Goal: Information Seeking & Learning: Find specific fact

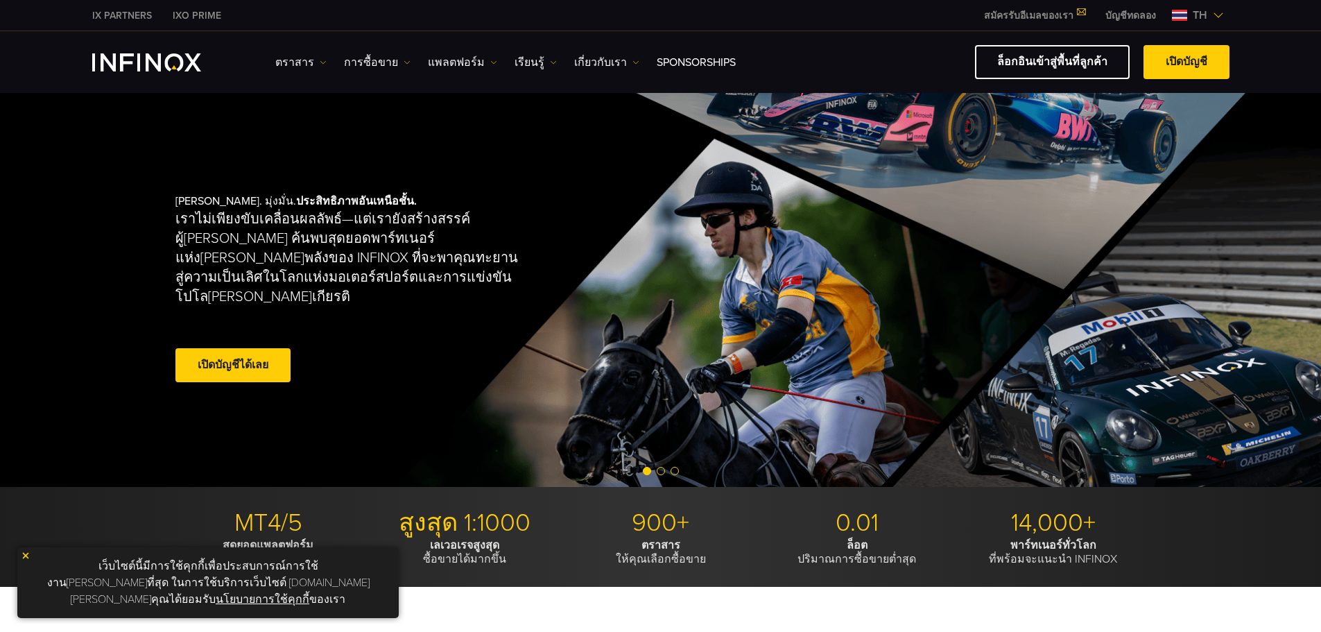
click at [466, 64] on link "แพลตฟอร์ม" at bounding box center [462, 62] width 69 height 17
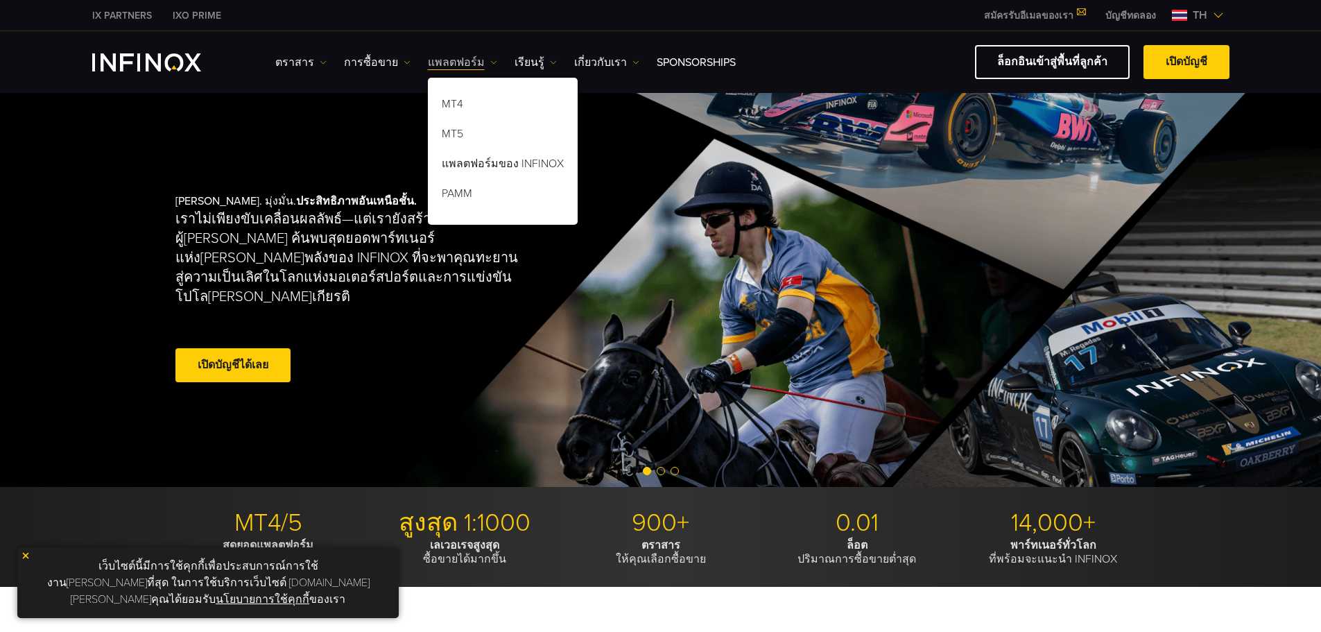
click at [464, 64] on link "แพลตฟอร์ม" at bounding box center [462, 62] width 69 height 17
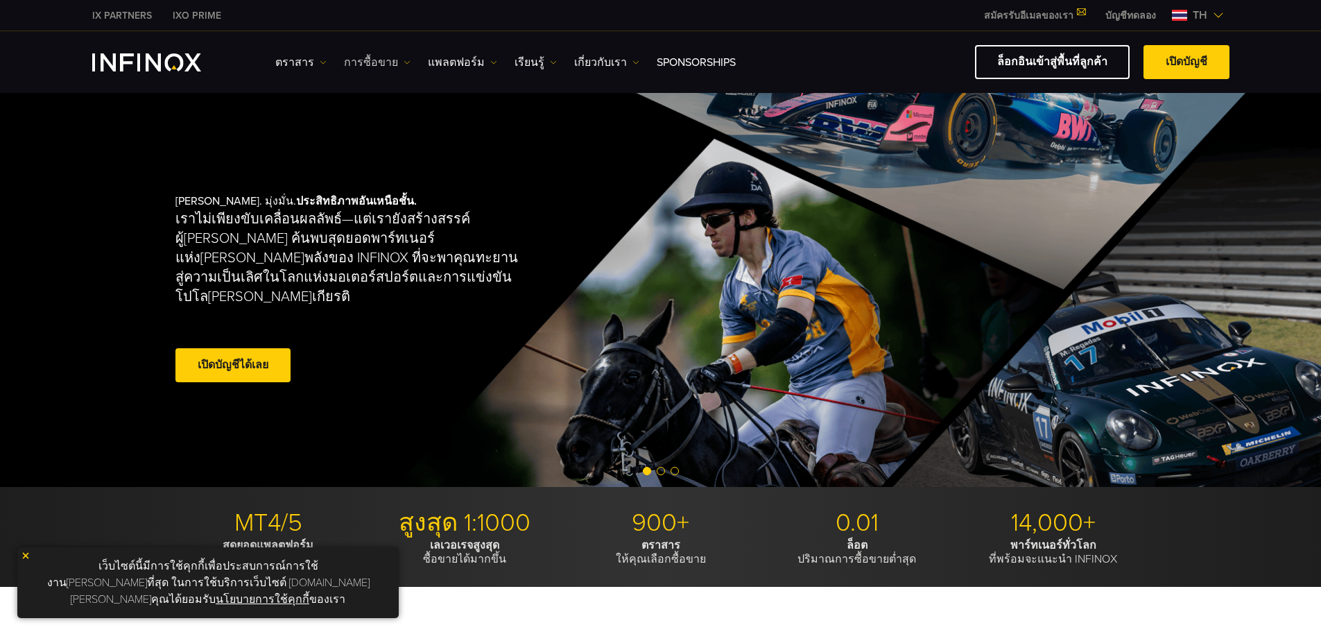
click at [373, 65] on link "การซื้อขาย" at bounding box center [377, 62] width 67 height 17
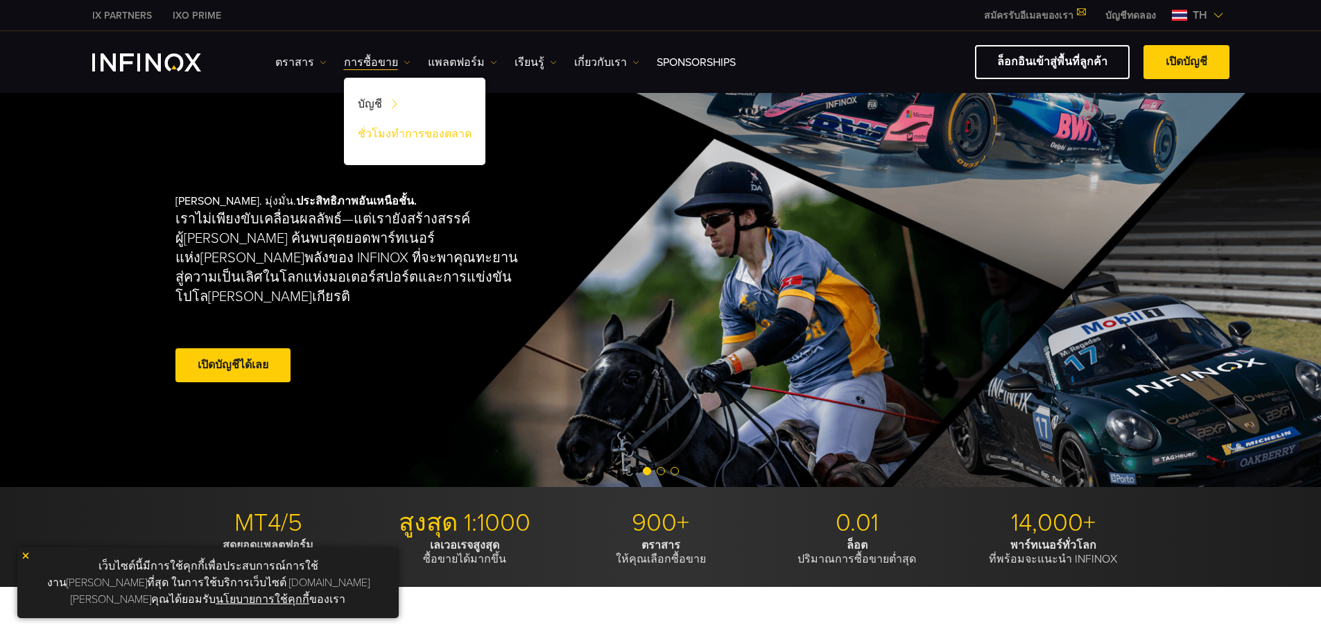
click at [396, 137] on link "ชั่วโมงทำการของตลาด" at bounding box center [414, 136] width 141 height 30
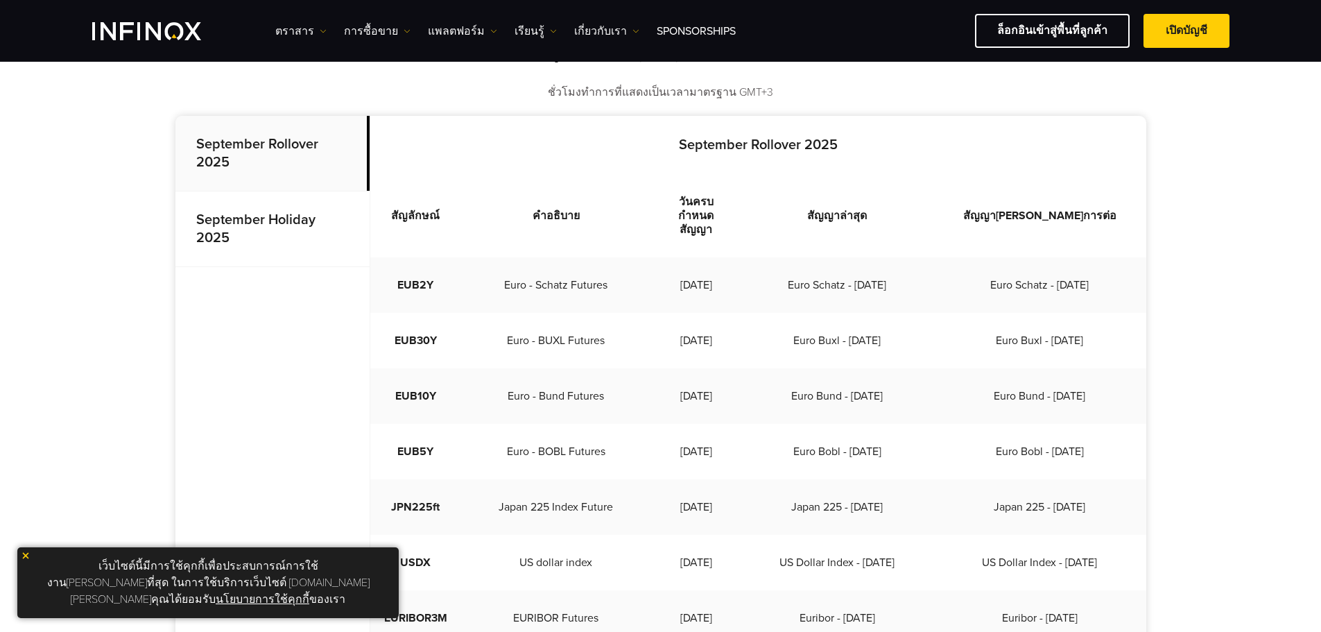
scroll to position [370, 0]
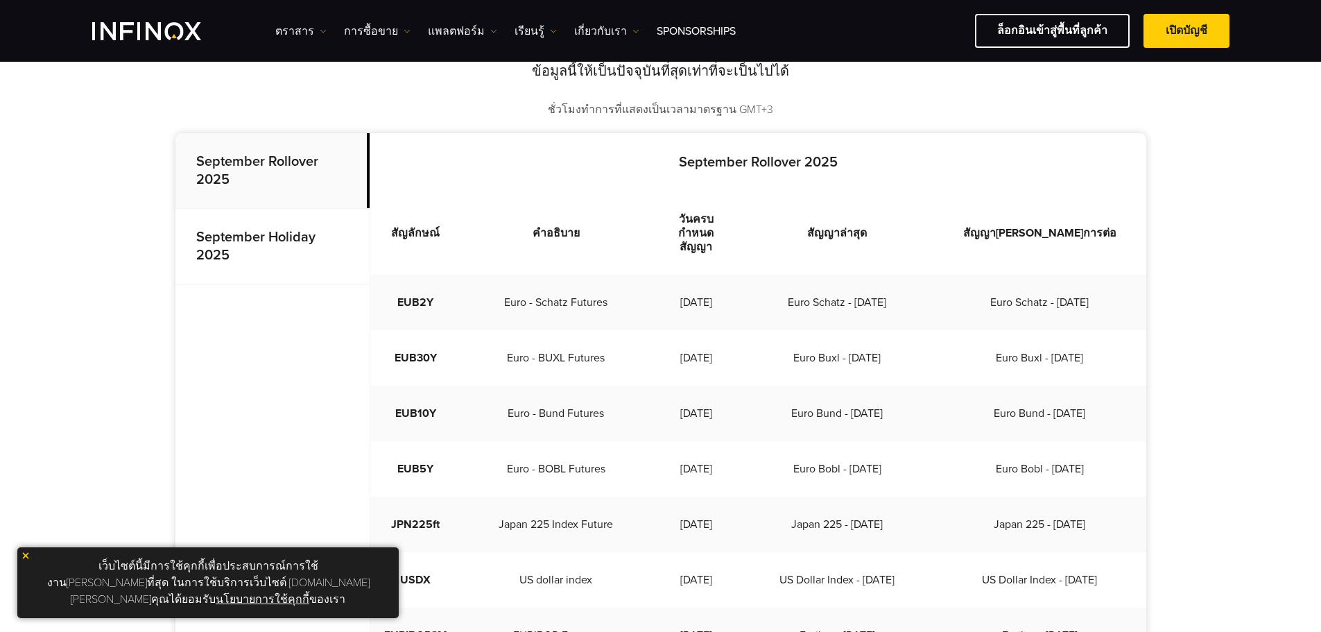
click at [304, 253] on p "September Holiday 2025" at bounding box center [272, 247] width 194 height 76
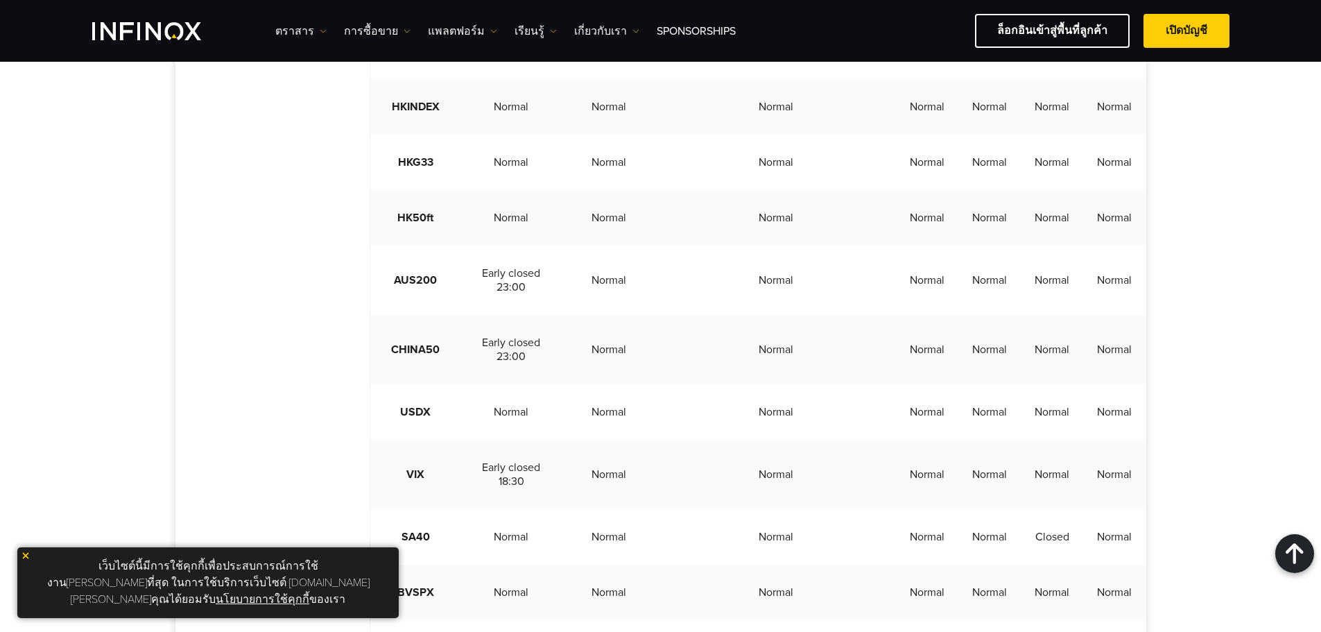
scroll to position [1803, 0]
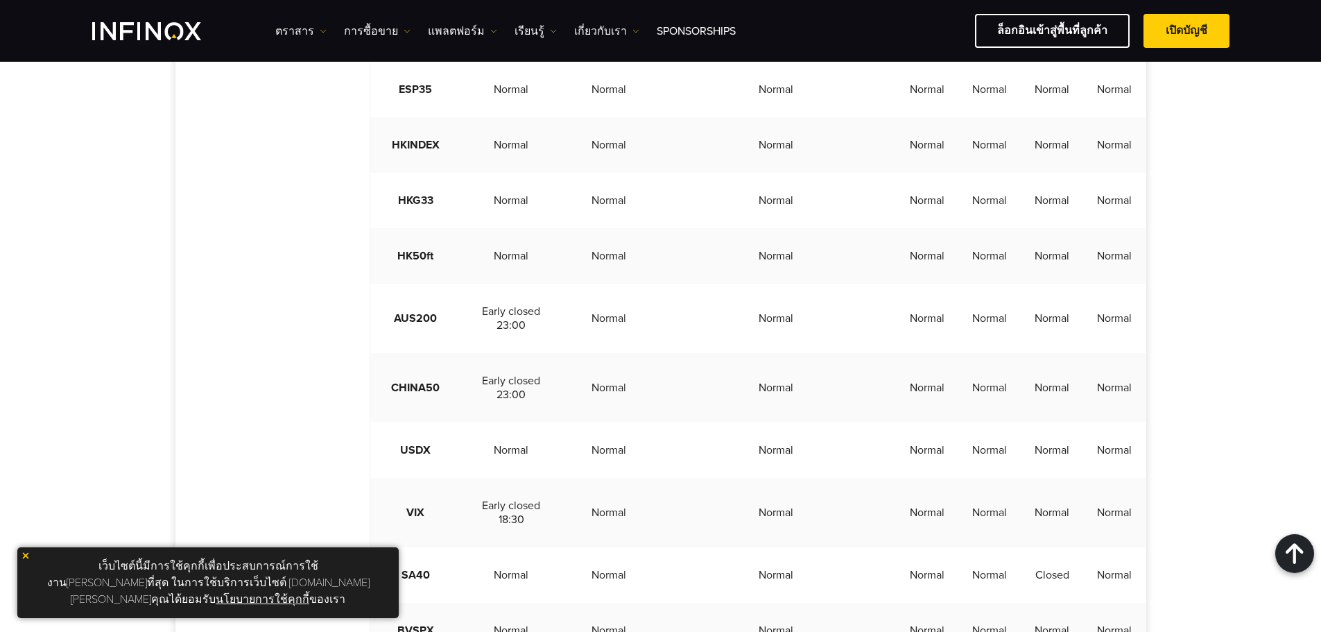
click at [28, 560] on img at bounding box center [26, 556] width 10 height 10
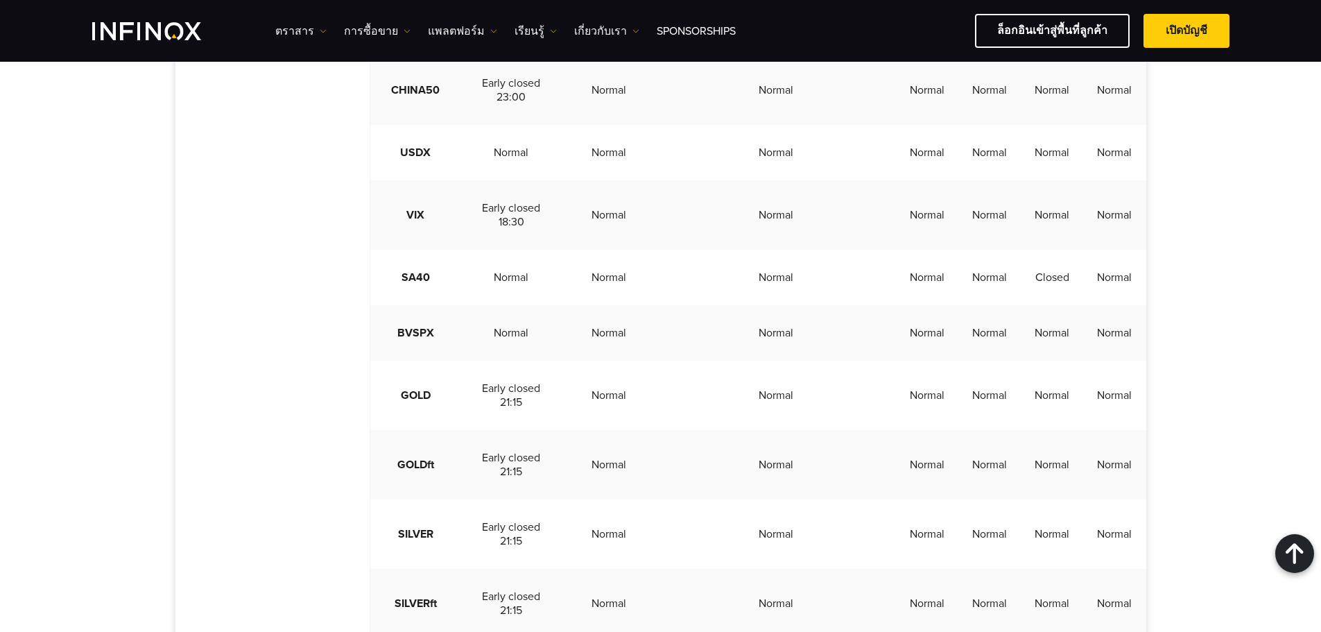
scroll to position [2173, 0]
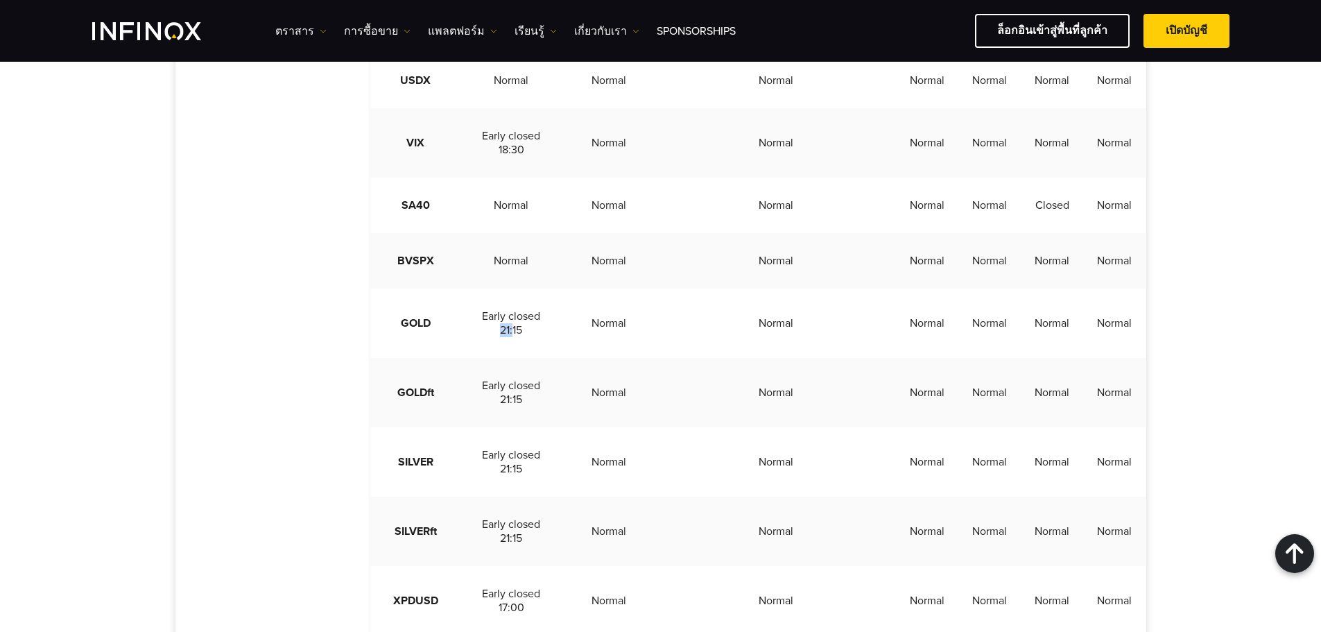
drag, startPoint x: 497, startPoint y: 372, endPoint x: 517, endPoint y: 372, distance: 19.4
click at [513, 358] on td "Early closed 21:15" at bounding box center [511, 323] width 101 height 69
click at [526, 358] on td "Early closed 21:15" at bounding box center [511, 323] width 101 height 69
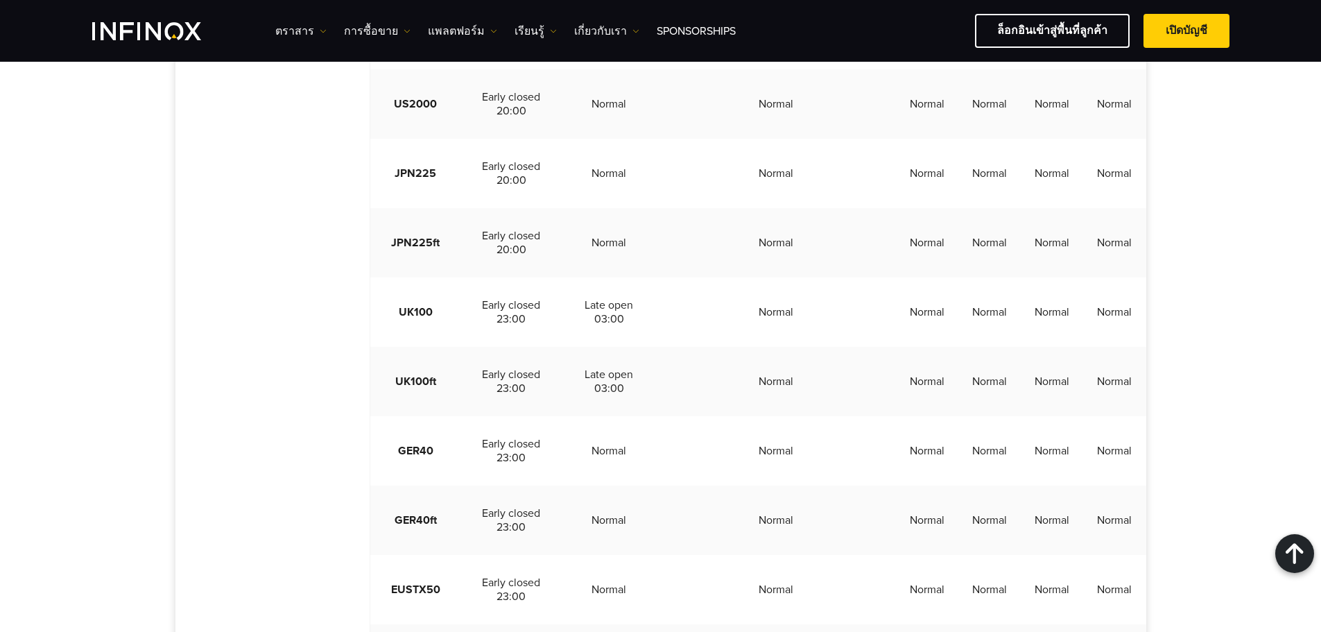
scroll to position [1202, 0]
